Goal: Task Accomplishment & Management: Manage account settings

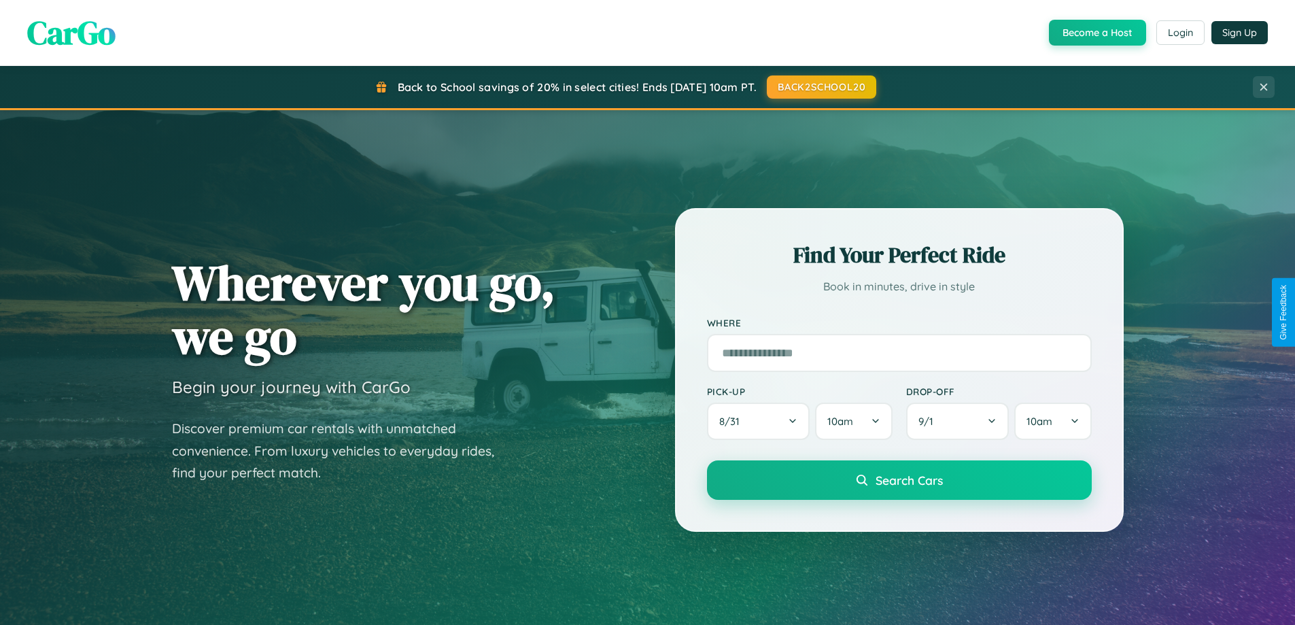
scroll to position [294, 0]
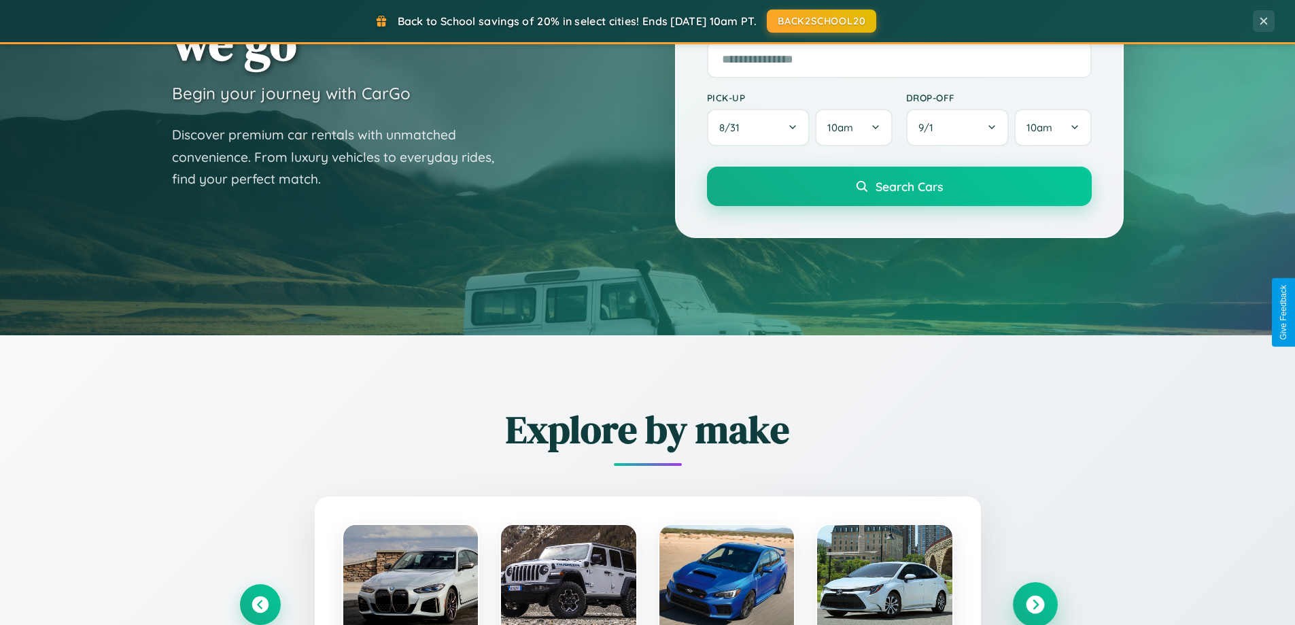
click at [1035, 605] on icon at bounding box center [1035, 605] width 18 height 18
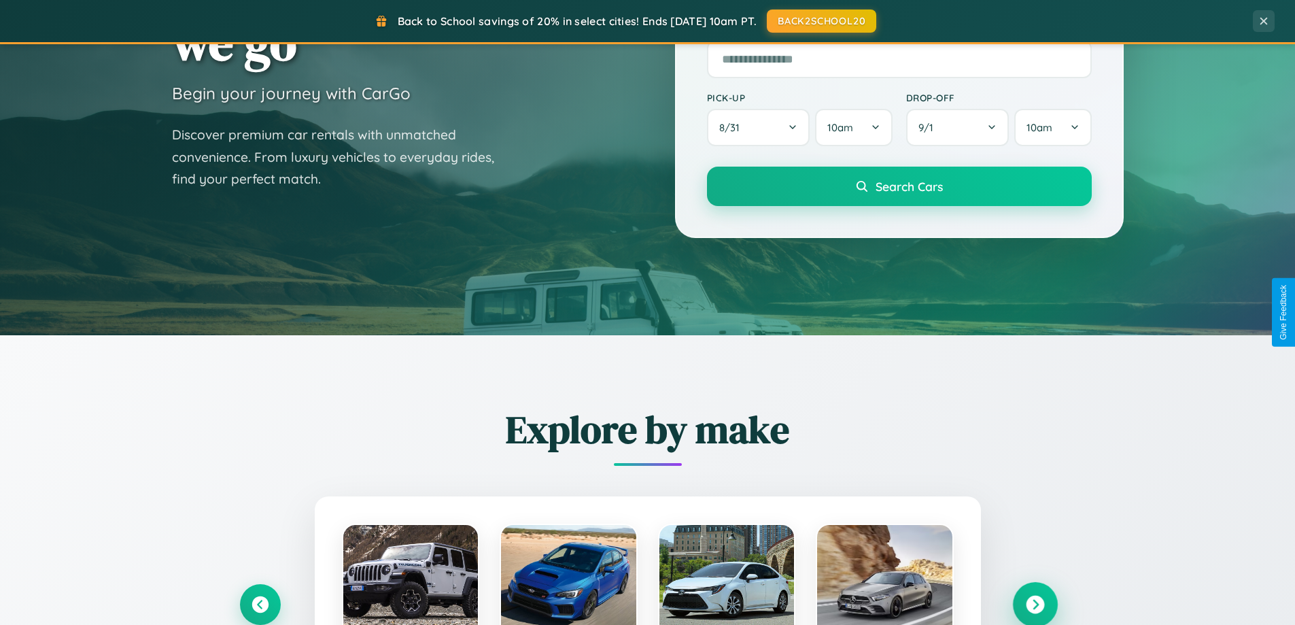
click at [1035, 603] on icon at bounding box center [1035, 605] width 18 height 18
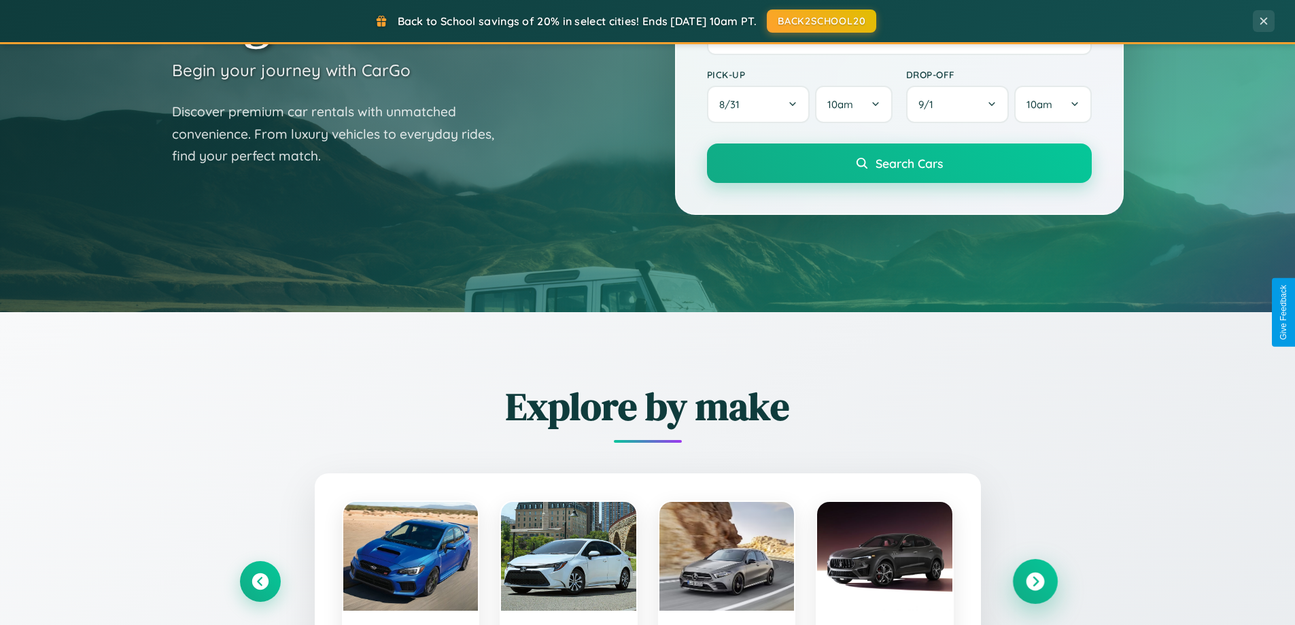
scroll to position [2617, 0]
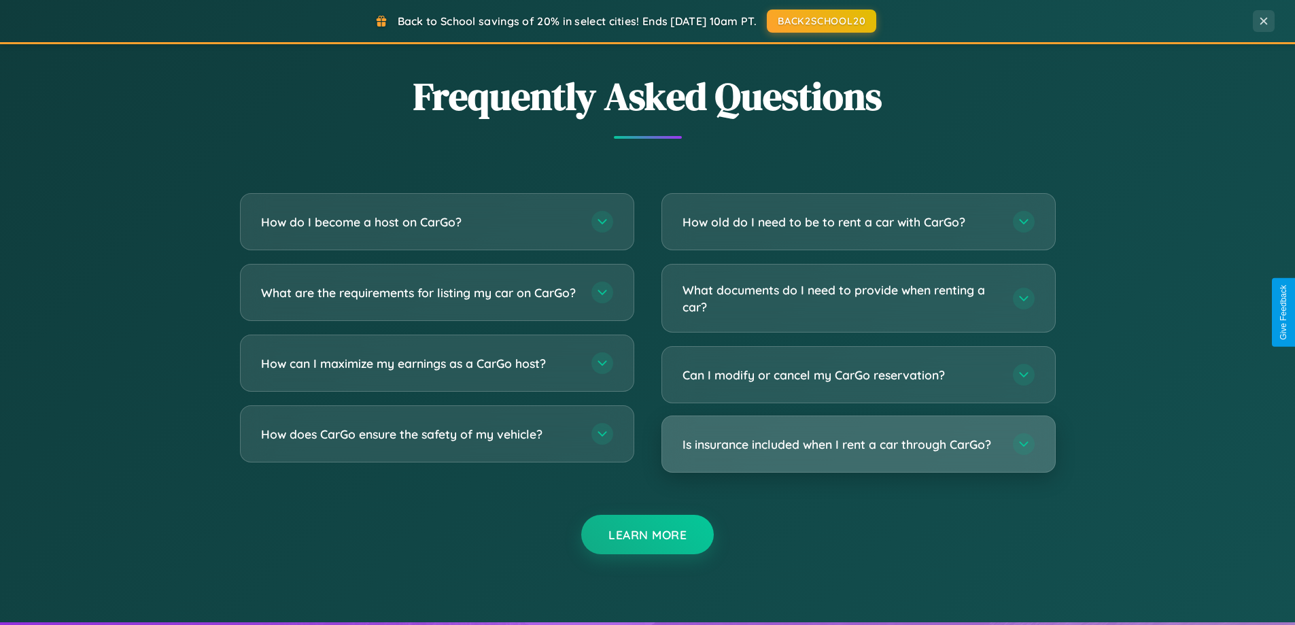
click at [858, 444] on h3 "Is insurance included when I rent a car through CarGo?" at bounding box center [841, 444] width 317 height 17
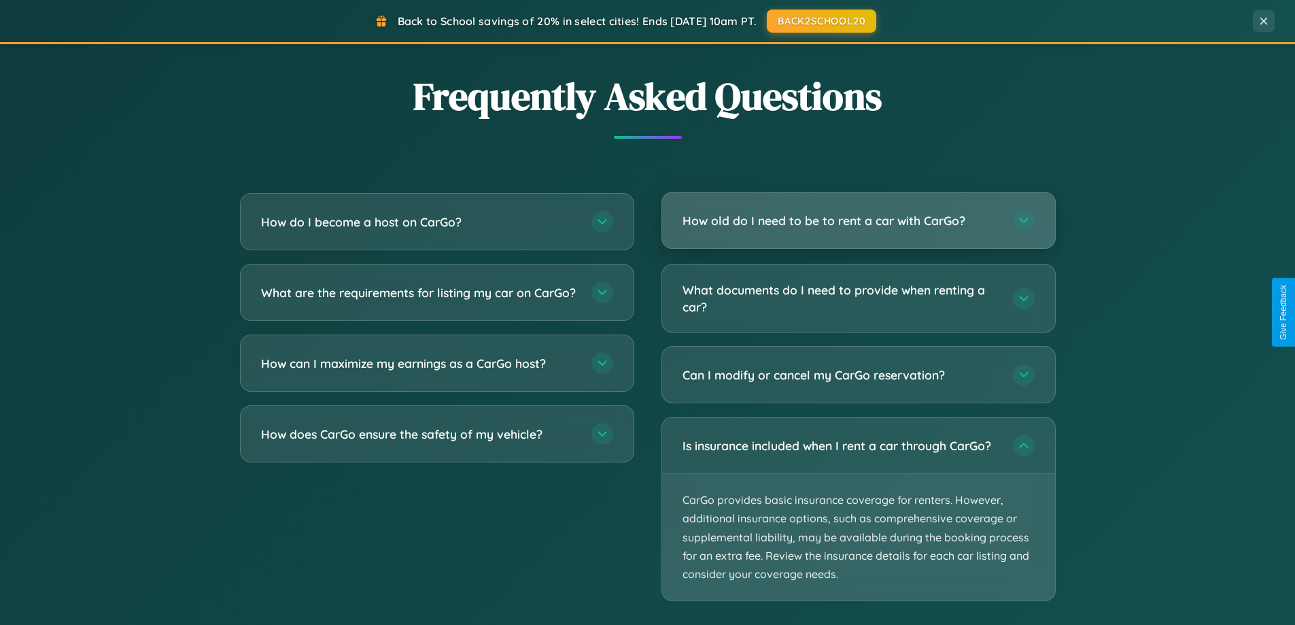
click at [858, 221] on h3 "How old do I need to be to rent a car with CarGo?" at bounding box center [841, 220] width 317 height 17
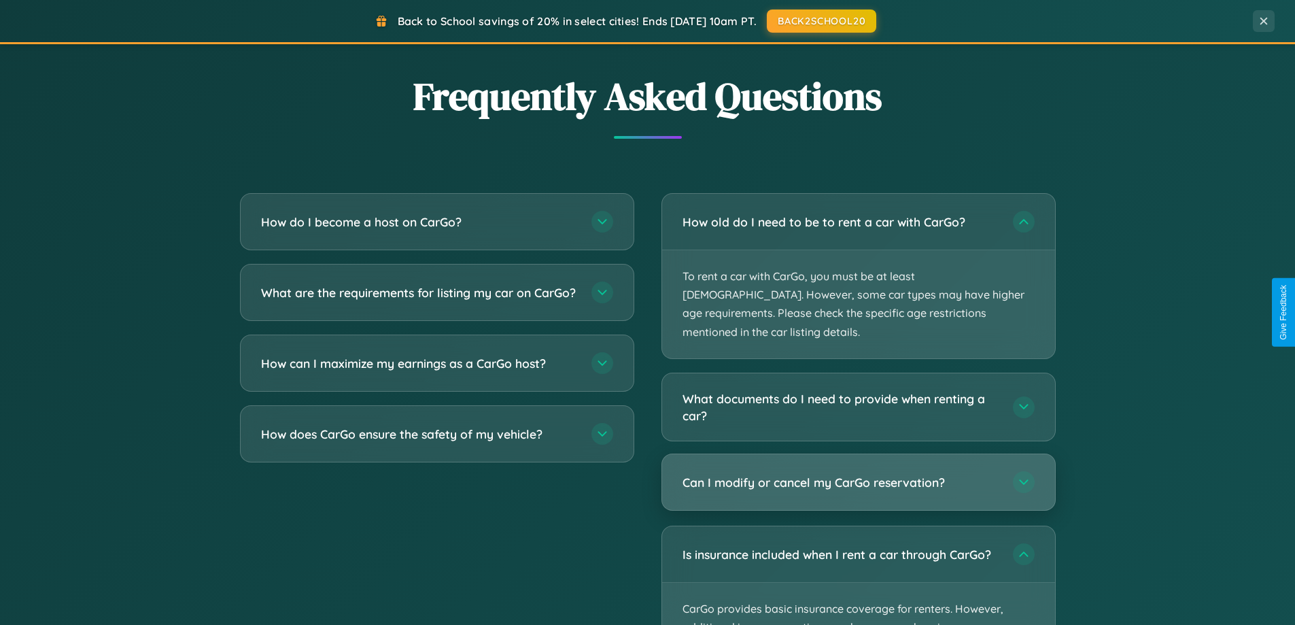
click at [858, 474] on h3 "Can I modify or cancel my CarGo reservation?" at bounding box center [841, 482] width 317 height 17
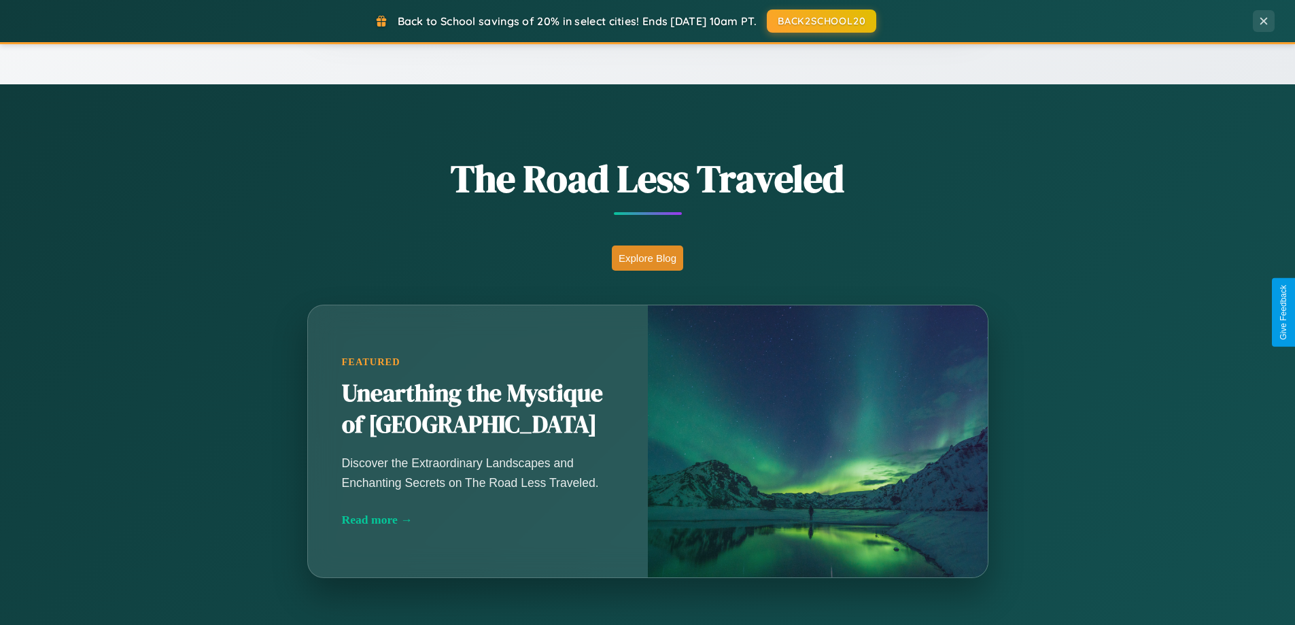
scroll to position [0, 0]
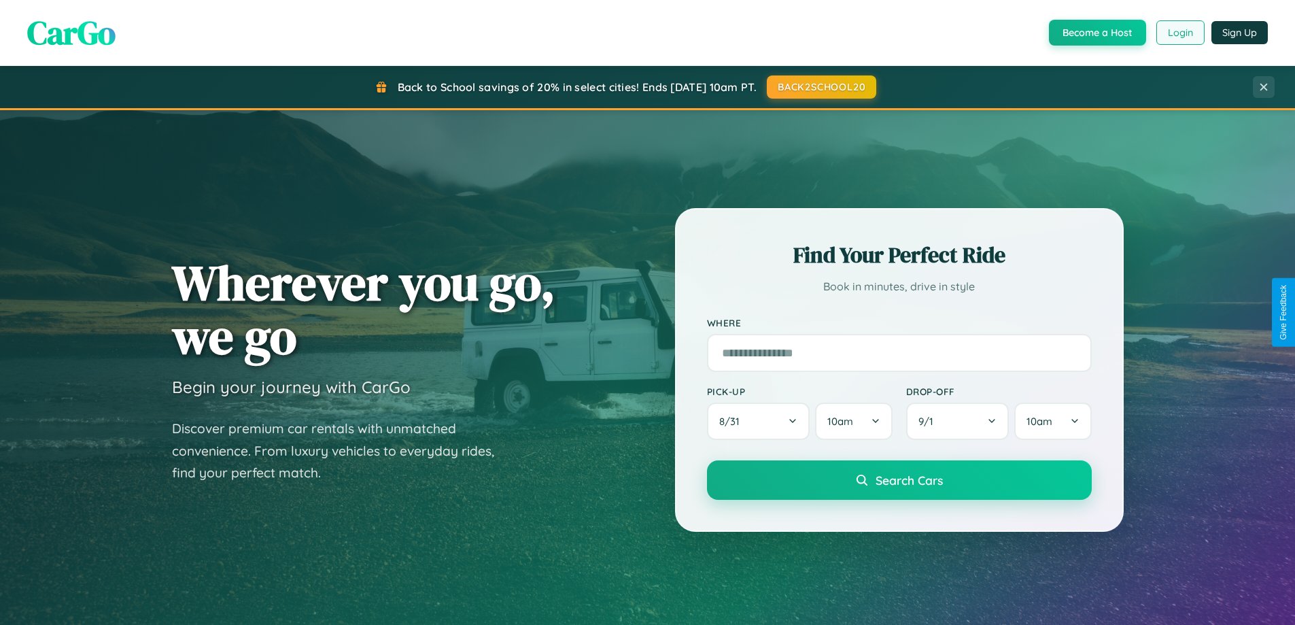
click at [1180, 33] on button "Login" at bounding box center [1181, 32] width 48 height 24
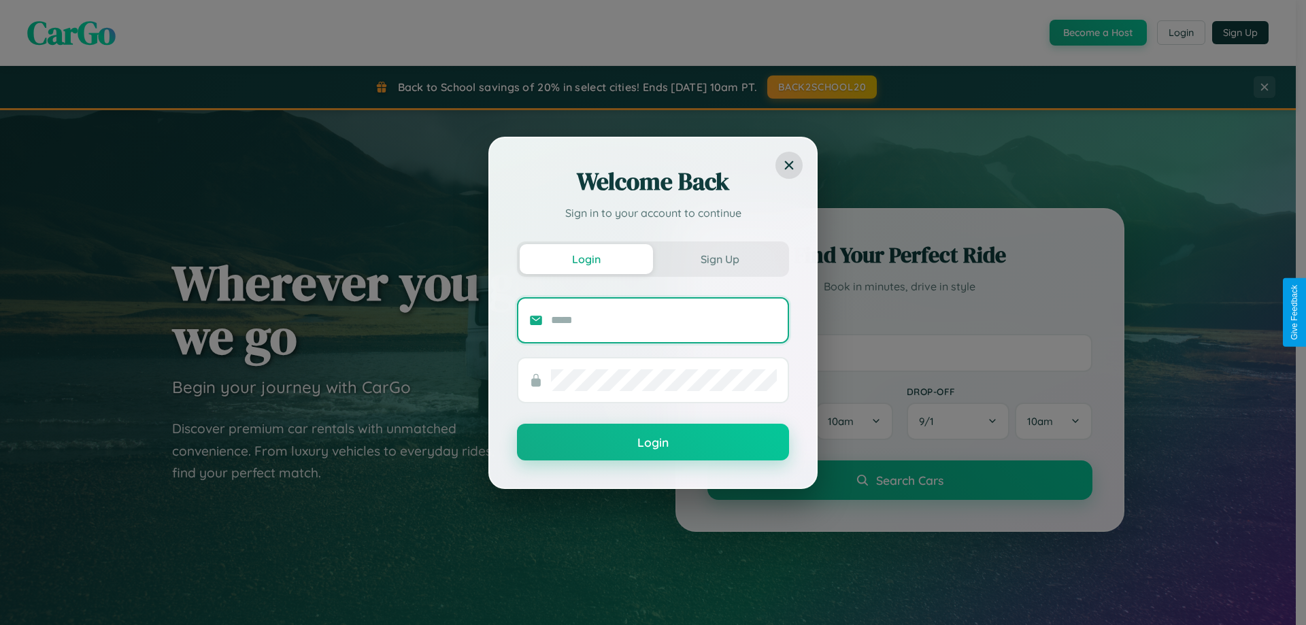
click at [664, 320] on input "text" at bounding box center [664, 320] width 226 height 22
type input "**********"
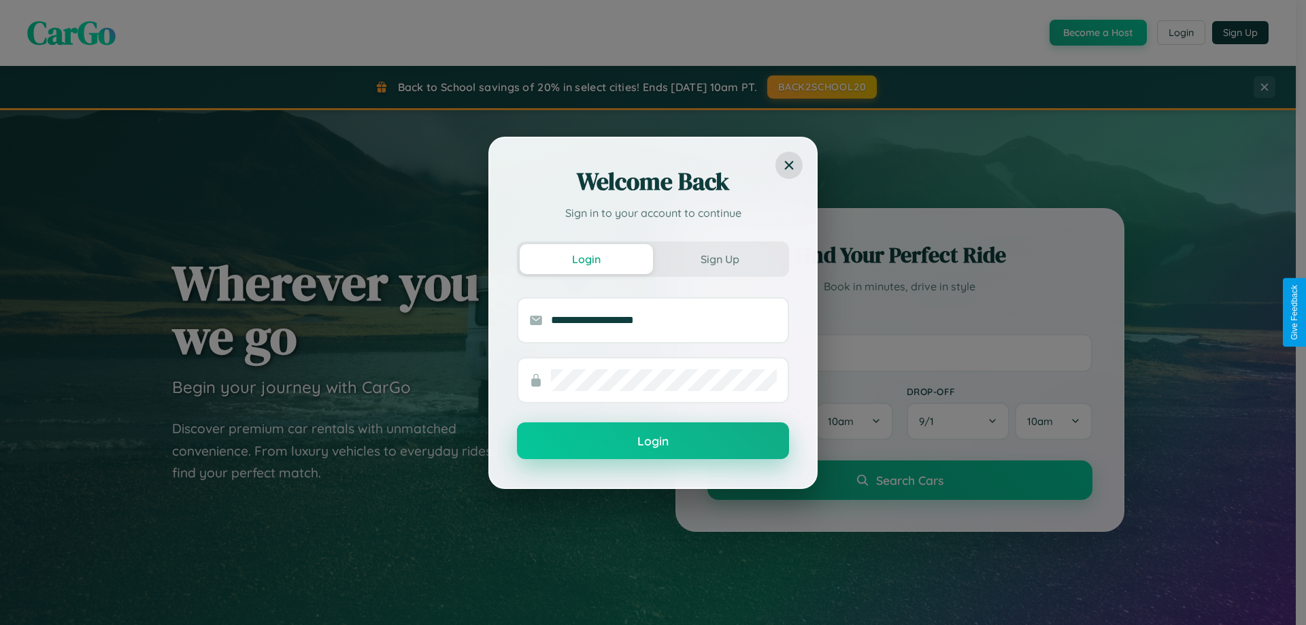
click at [653, 441] on button "Login" at bounding box center [653, 440] width 272 height 37
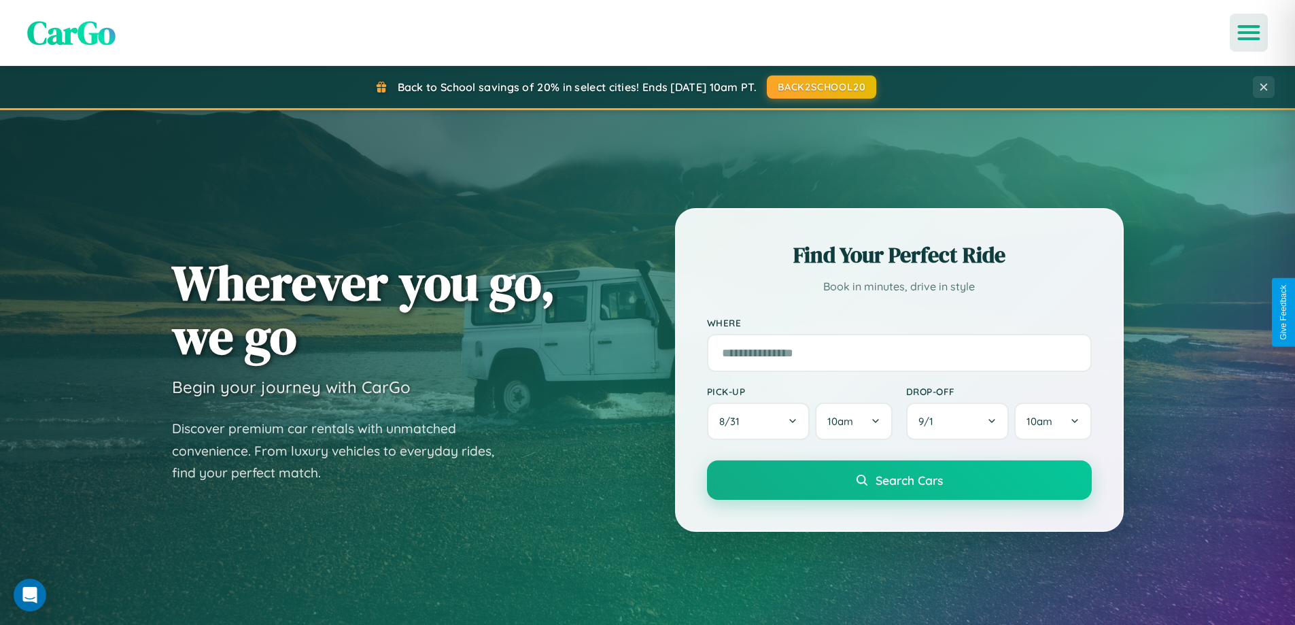
click at [1249, 33] on icon "Open menu" at bounding box center [1250, 33] width 20 height 12
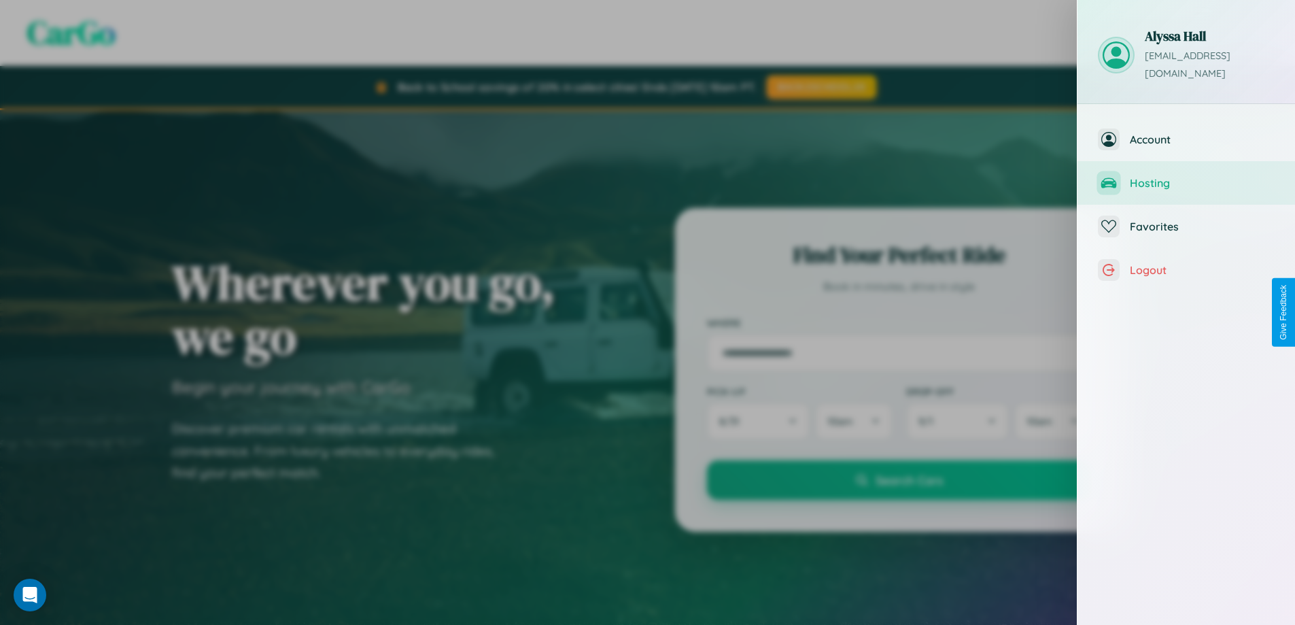
click at [1187, 176] on span "Hosting" at bounding box center [1202, 183] width 145 height 14
